Goal: Task Accomplishment & Management: Manage account settings

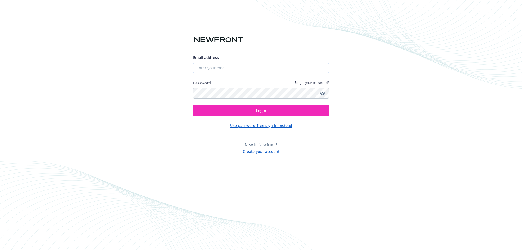
click at [237, 67] on input "Email address" at bounding box center [261, 68] width 136 height 11
type input "[EMAIL_ADDRESS][DOMAIN_NAME]"
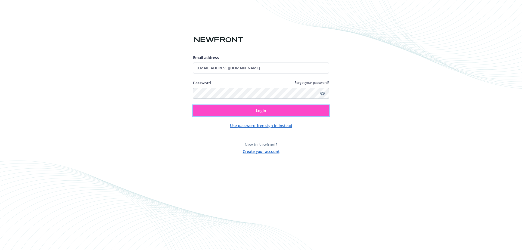
click at [264, 110] on span "Login" at bounding box center [261, 110] width 10 height 5
